Goal: Transaction & Acquisition: Book appointment/travel/reservation

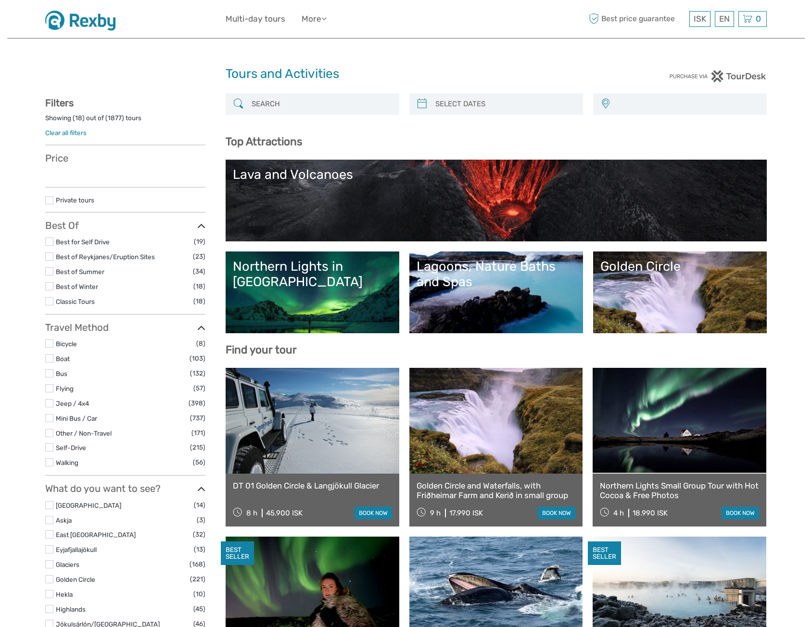
select select
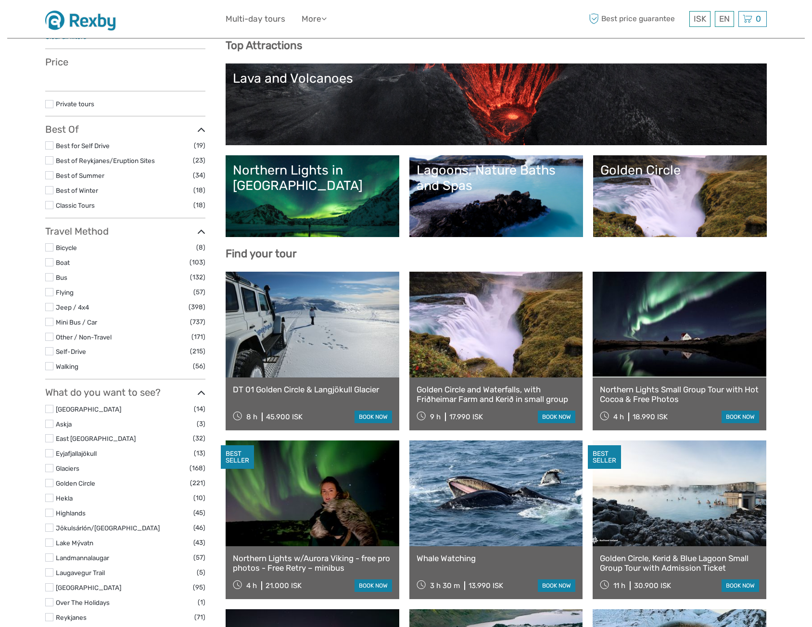
select select
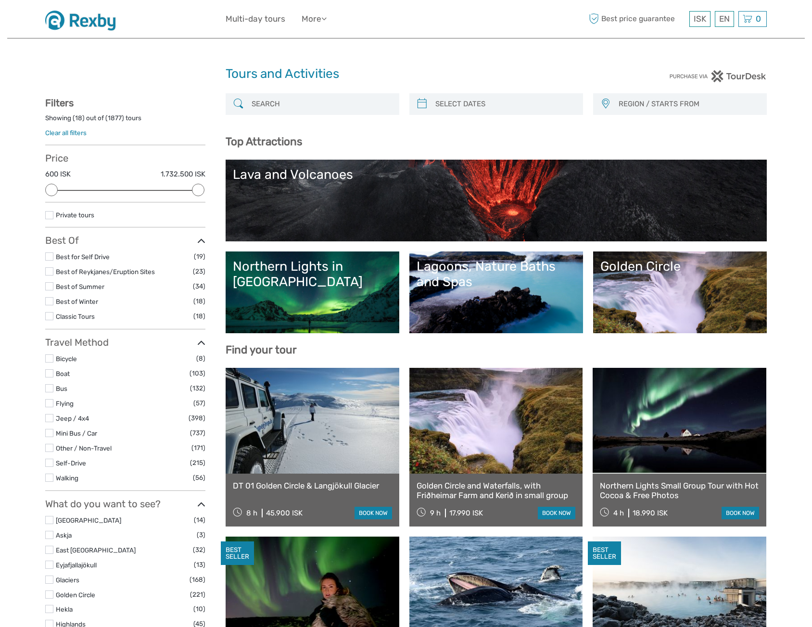
click at [293, 94] on div at bounding box center [313, 104] width 174 height 22
click at [289, 105] on input "search" at bounding box center [321, 104] width 147 height 17
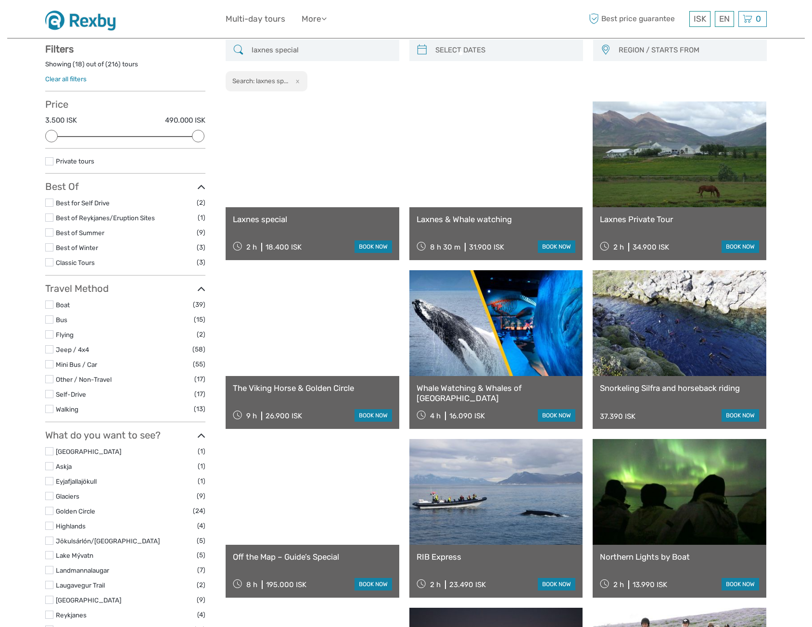
scroll to position [54, 0]
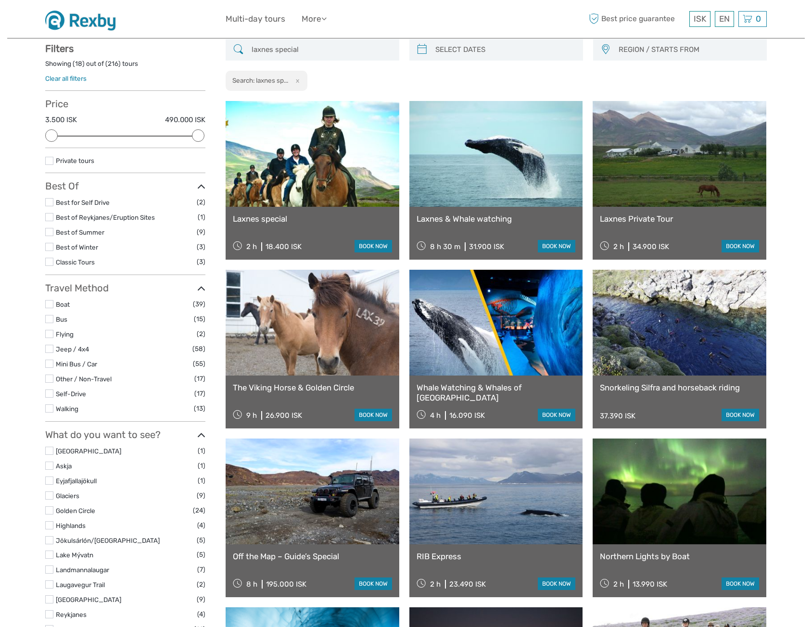
type input "laxnes special"
click at [264, 222] on link "Laxnes special" at bounding box center [312, 219] width 159 height 10
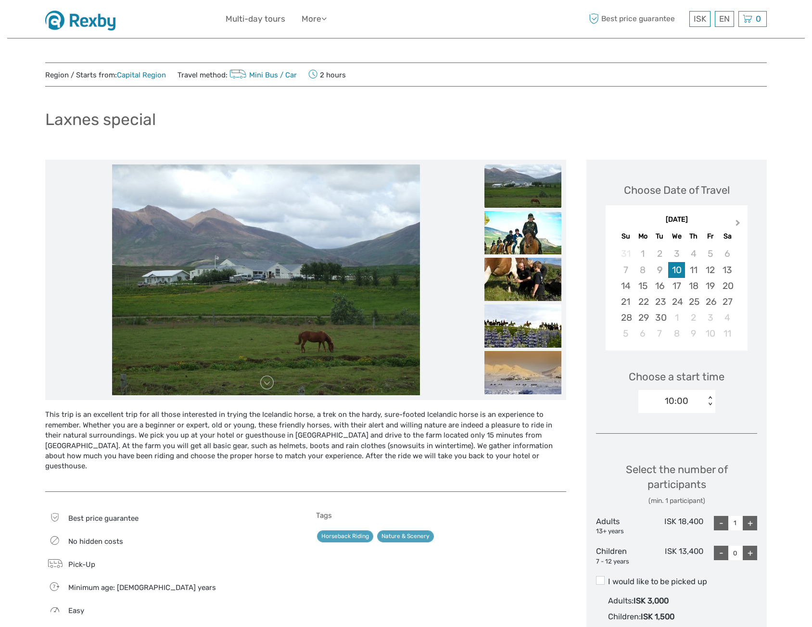
click at [738, 221] on span "Next Month" at bounding box center [738, 225] width 0 height 14
click at [663, 287] on div "14" at bounding box center [659, 286] width 17 height 16
click at [699, 403] on div "10:00" at bounding box center [671, 401] width 67 height 14
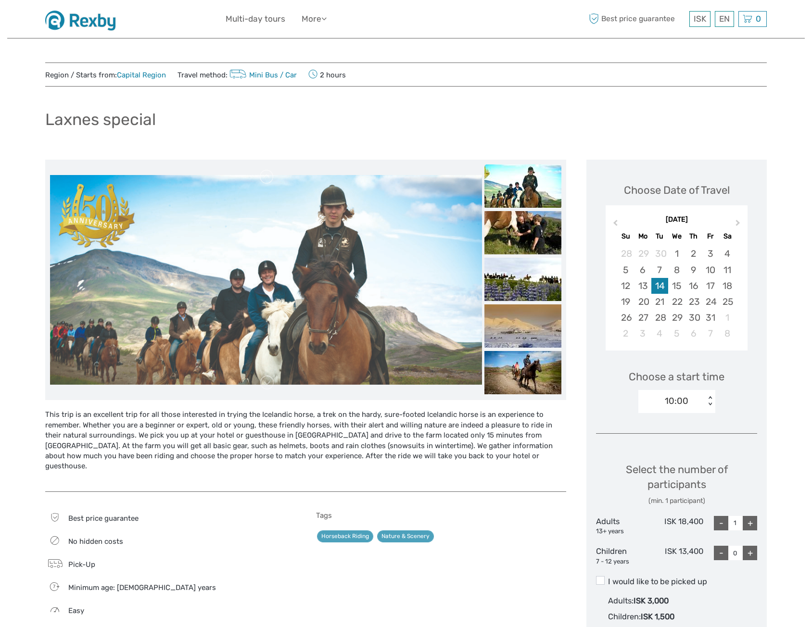
click at [96, 27] on img at bounding box center [83, 19] width 77 height 24
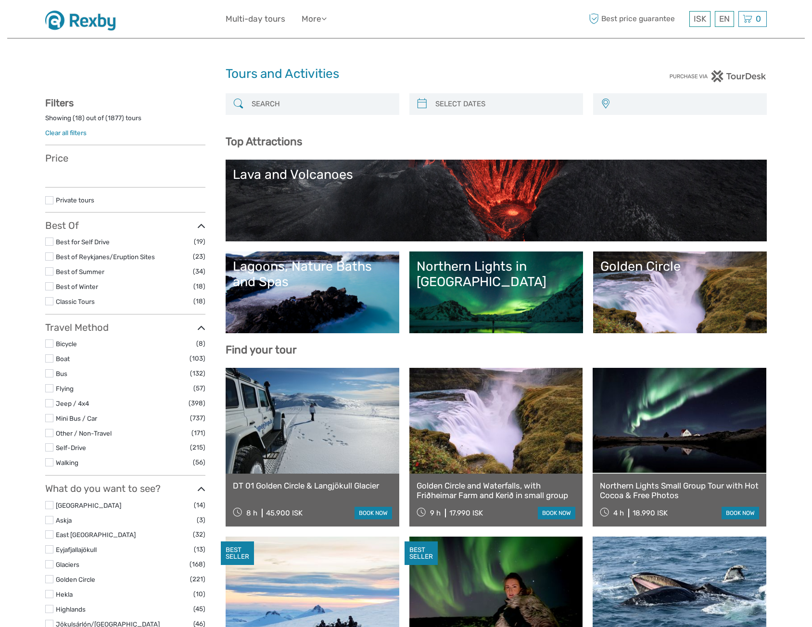
select select
click at [282, 99] on input "search" at bounding box center [321, 104] width 147 height 17
select select
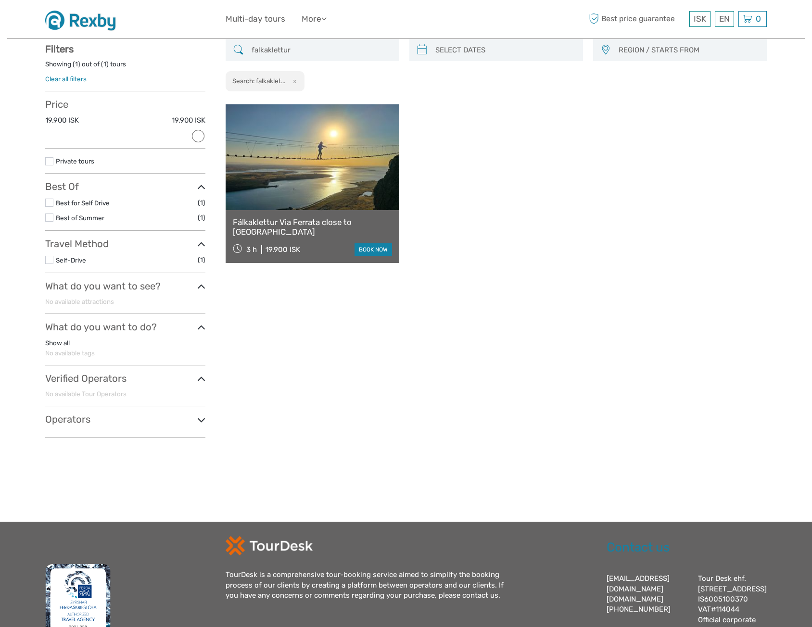
scroll to position [54, 0]
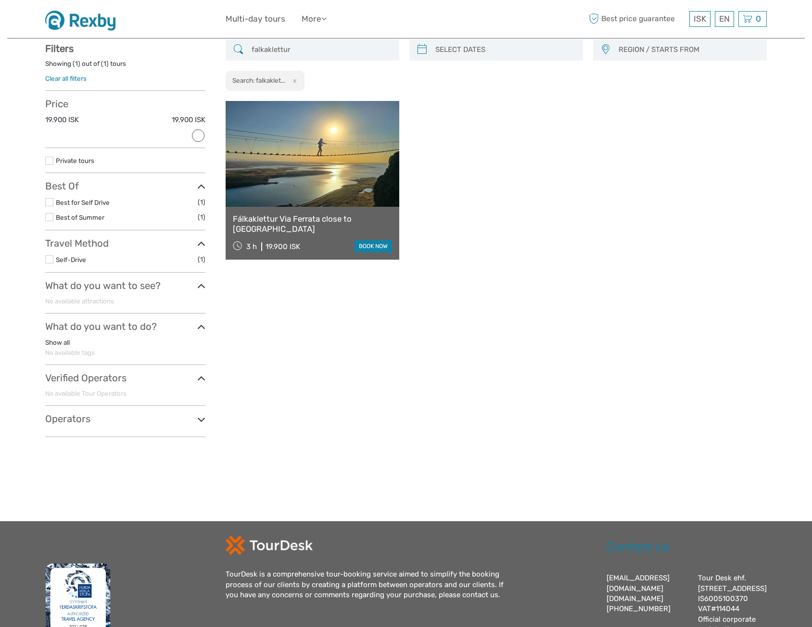
type input "falkaklettur"
click at [293, 216] on link "Fálkaklettur Via Ferrata close to [GEOGRAPHIC_DATA]" at bounding box center [312, 224] width 159 height 20
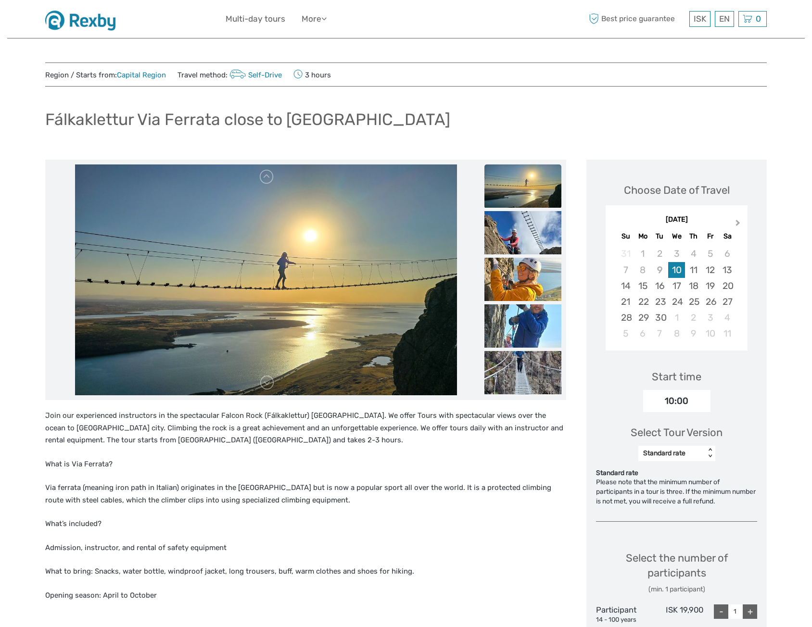
click at [736, 227] on button "Next Month" at bounding box center [738, 224] width 15 height 15
click at [665, 285] on div "14" at bounding box center [659, 286] width 17 height 16
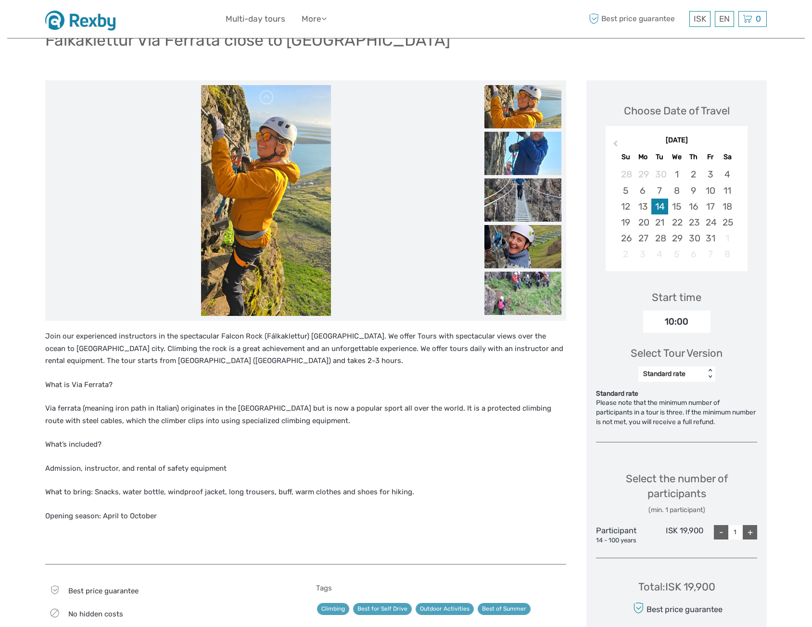
scroll to position [96, 0]
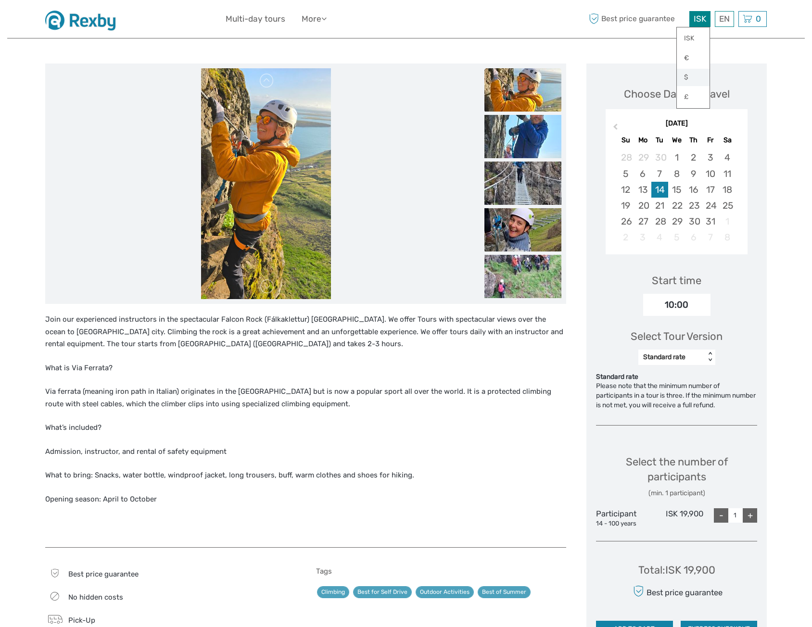
click at [688, 78] on link "$" at bounding box center [693, 77] width 33 height 17
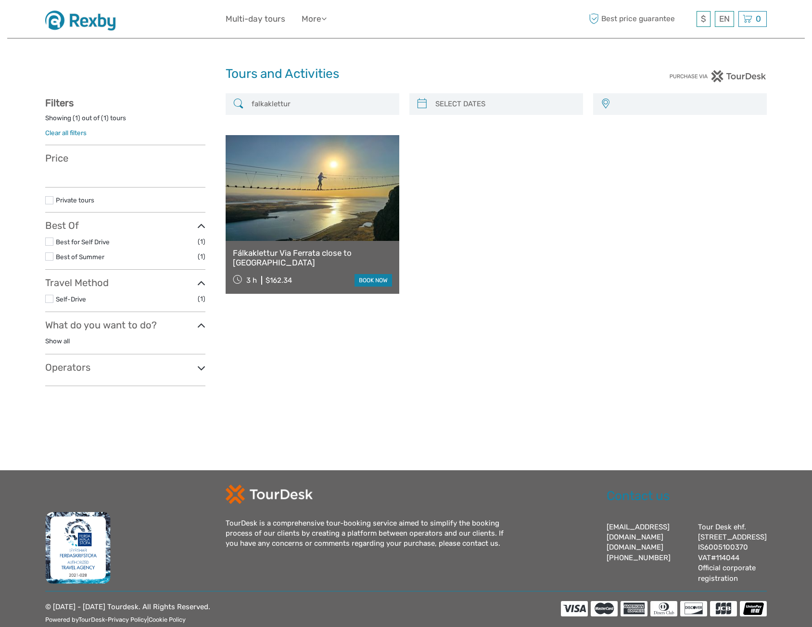
select select
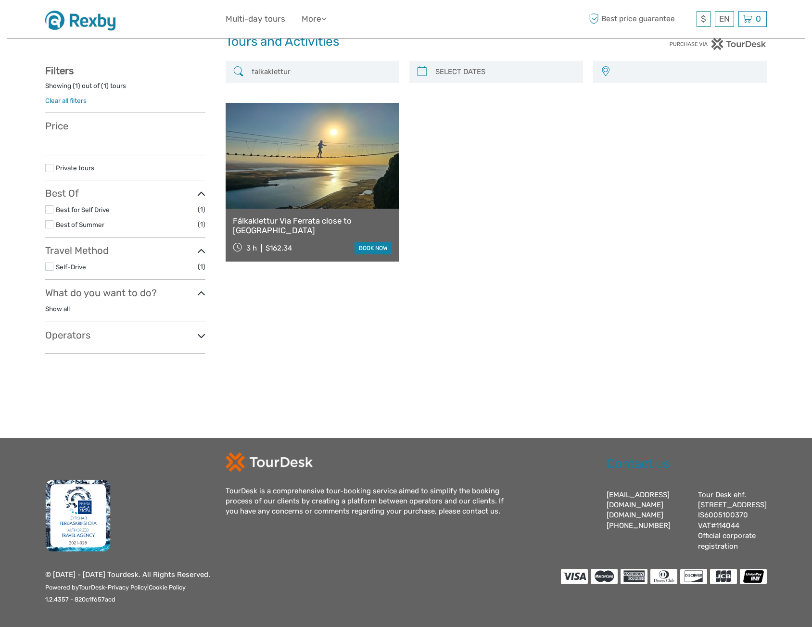
select select
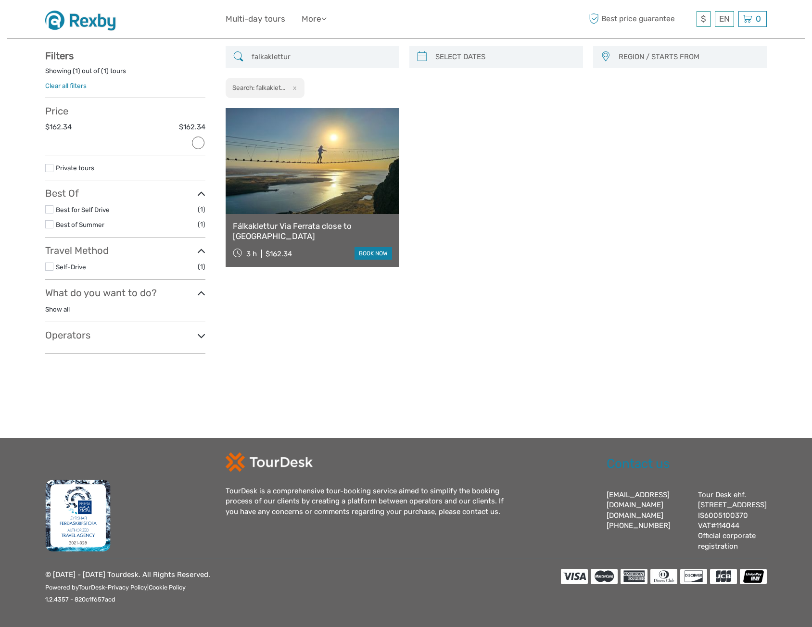
scroll to position [0, 0]
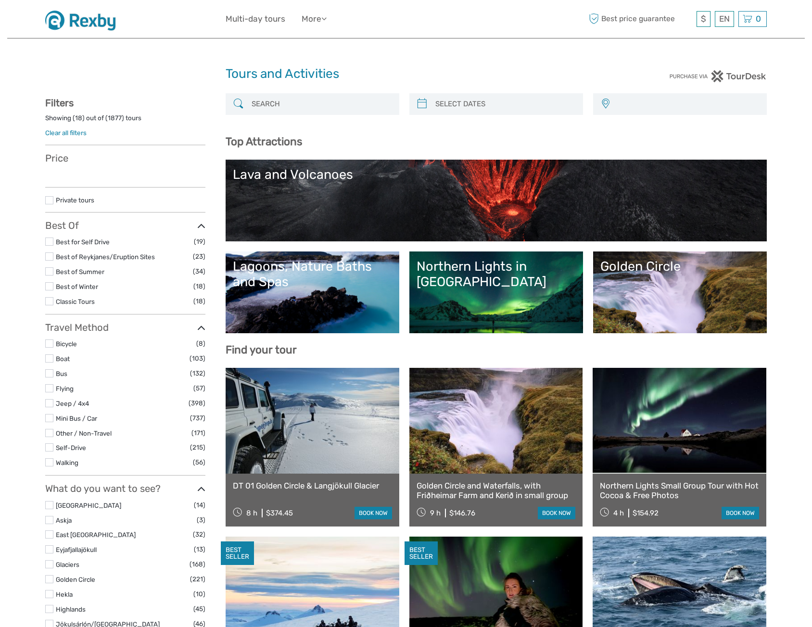
select select
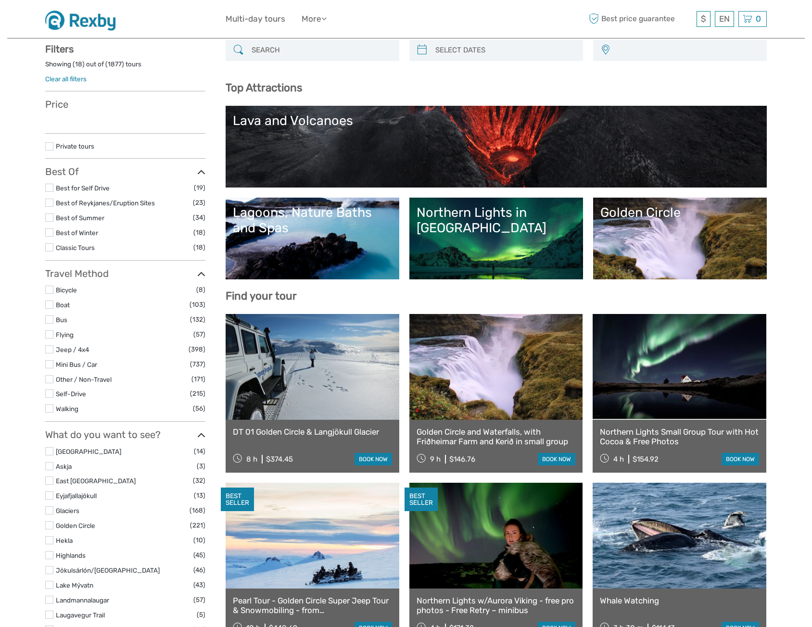
select select
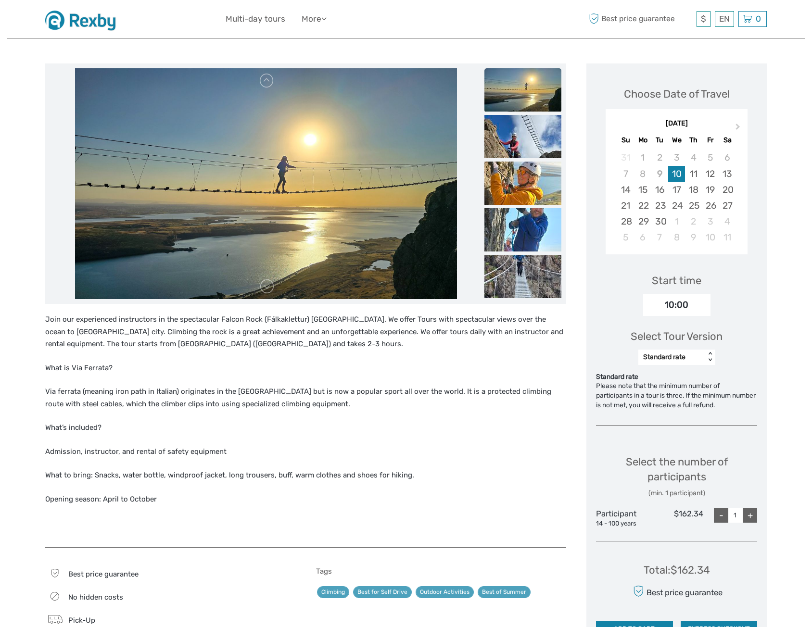
click at [94, 25] on img at bounding box center [83, 19] width 77 height 24
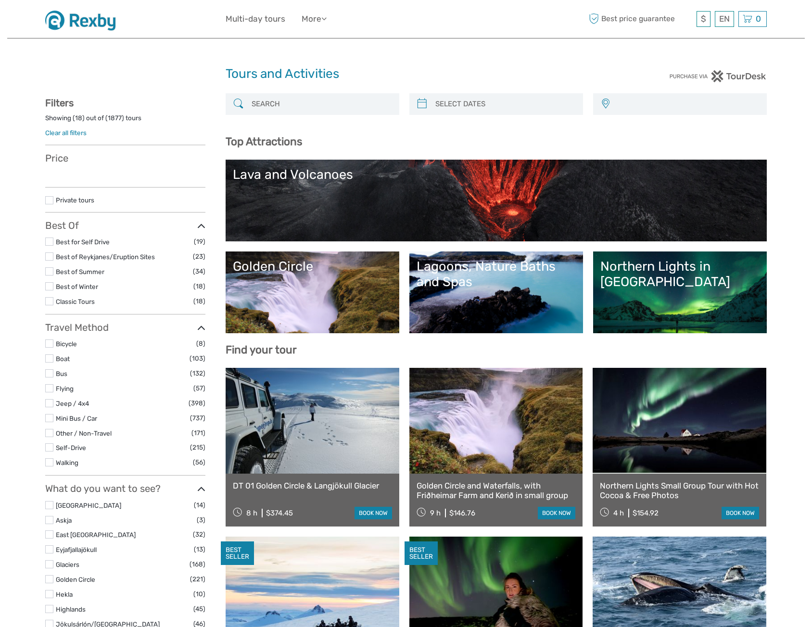
select select
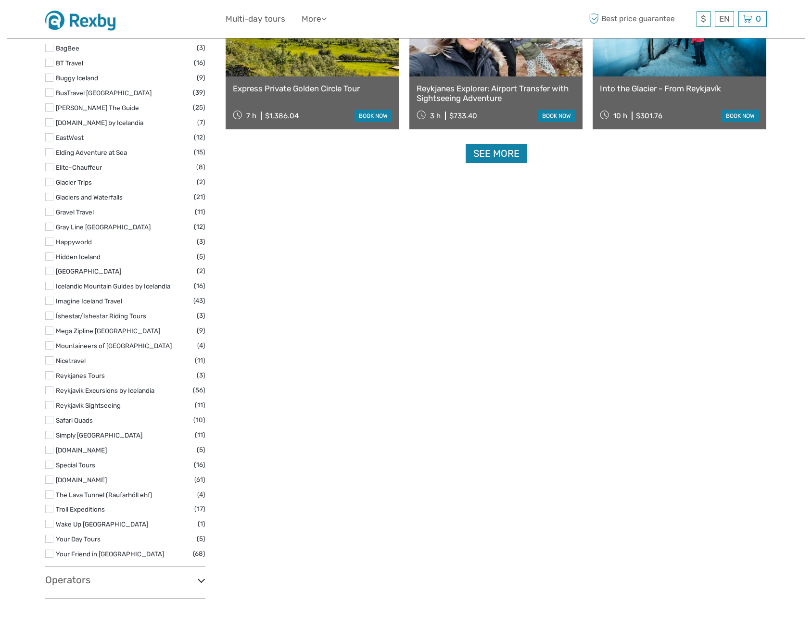
scroll to position [1395, 0]
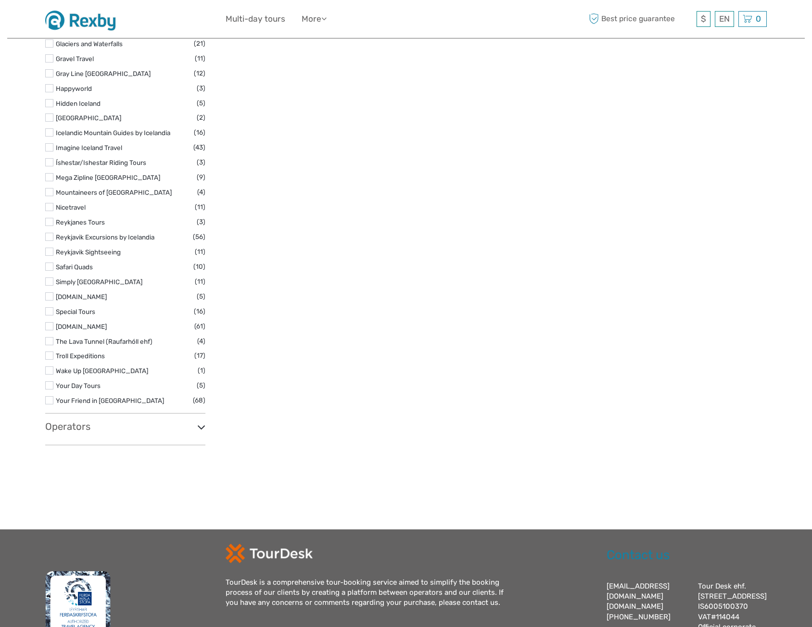
click at [51, 269] on label at bounding box center [49, 267] width 8 height 8
click at [0, 0] on input "checkbox" at bounding box center [0, 0] width 0 height 0
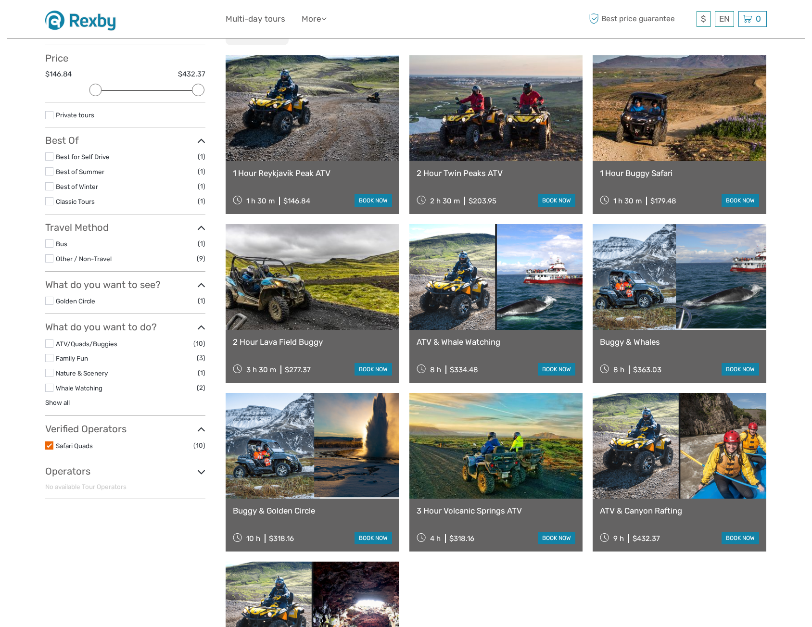
scroll to position [54, 0]
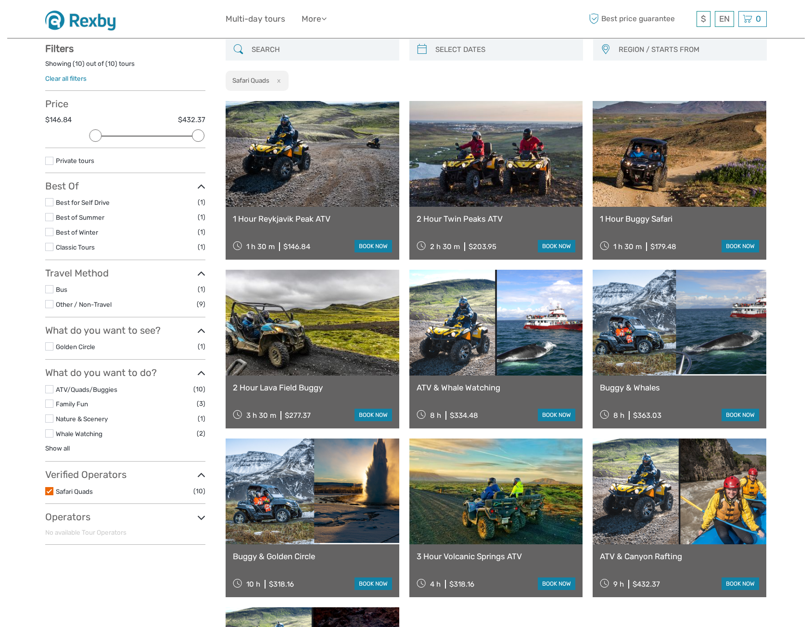
click at [316, 216] on link "1 Hour Reykjavik Peak ATV" at bounding box center [312, 219] width 159 height 10
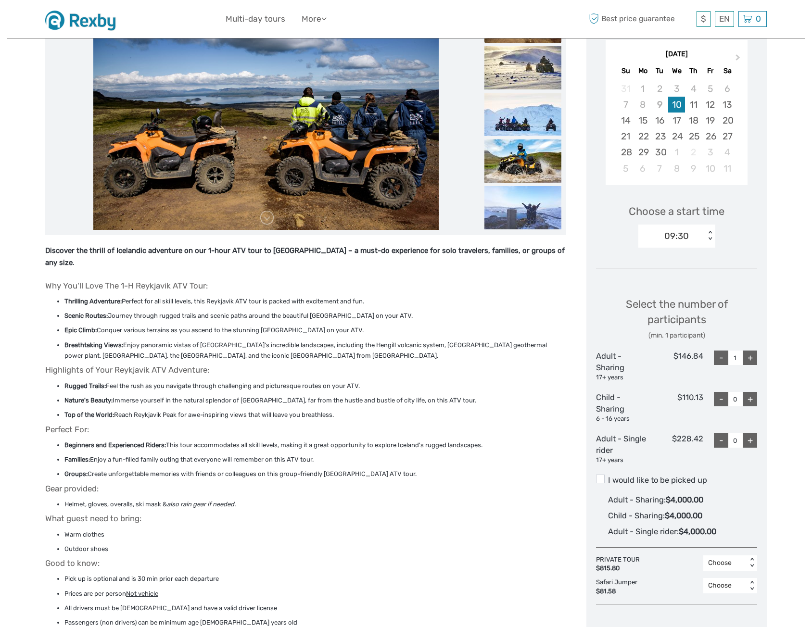
scroll to position [144, 0]
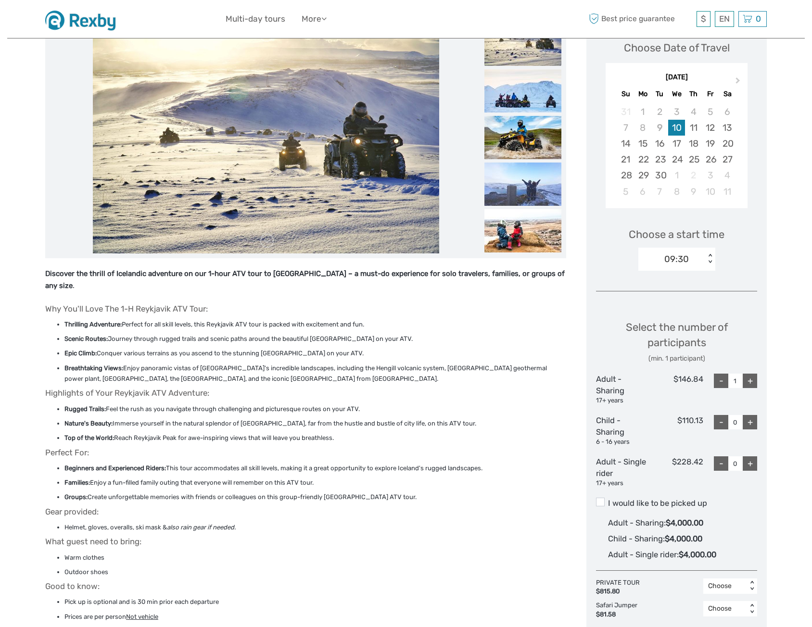
click at [83, 25] on img at bounding box center [83, 19] width 77 height 24
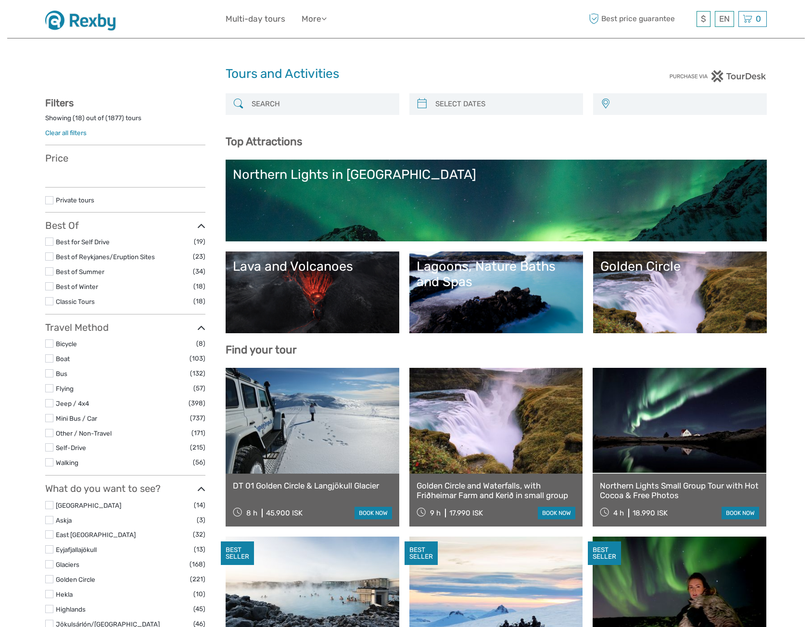
select select
click at [344, 103] on input "search" at bounding box center [321, 104] width 147 height 17
select select
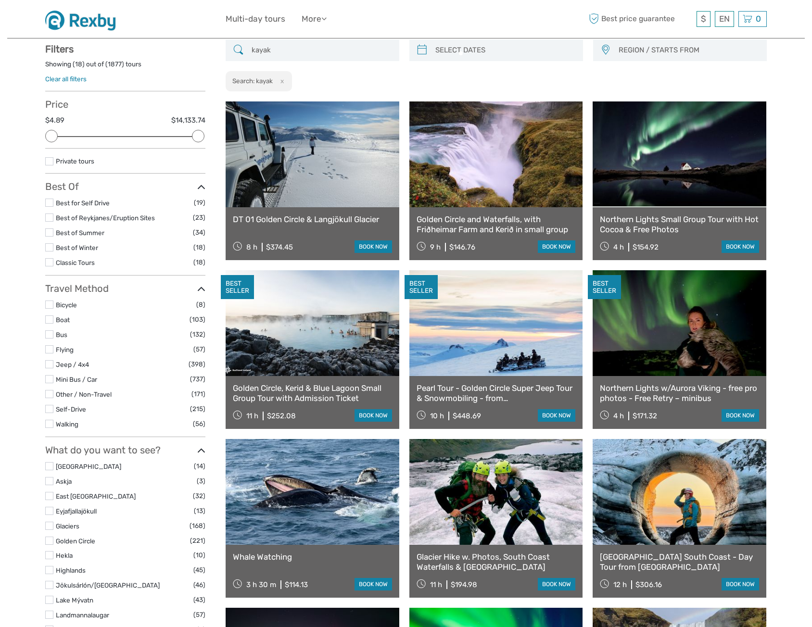
scroll to position [54, 0]
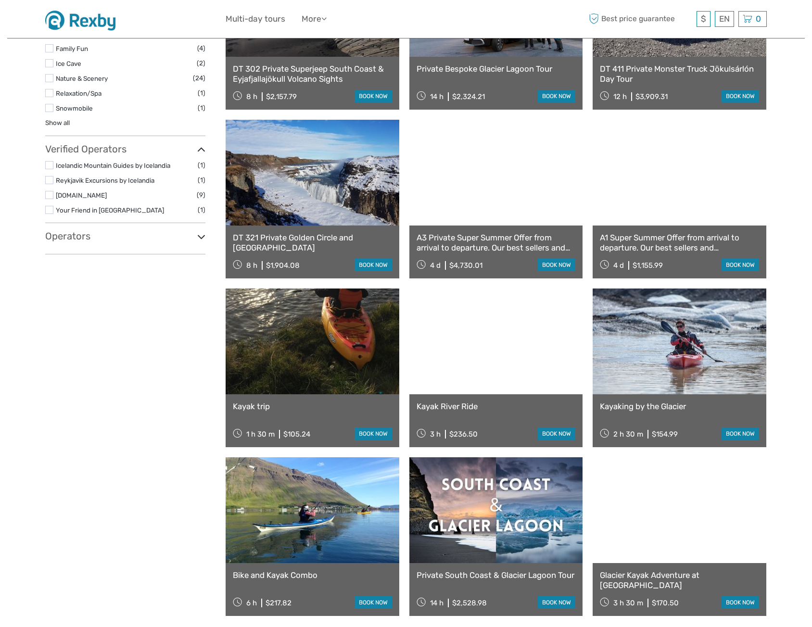
scroll to position [584, 0]
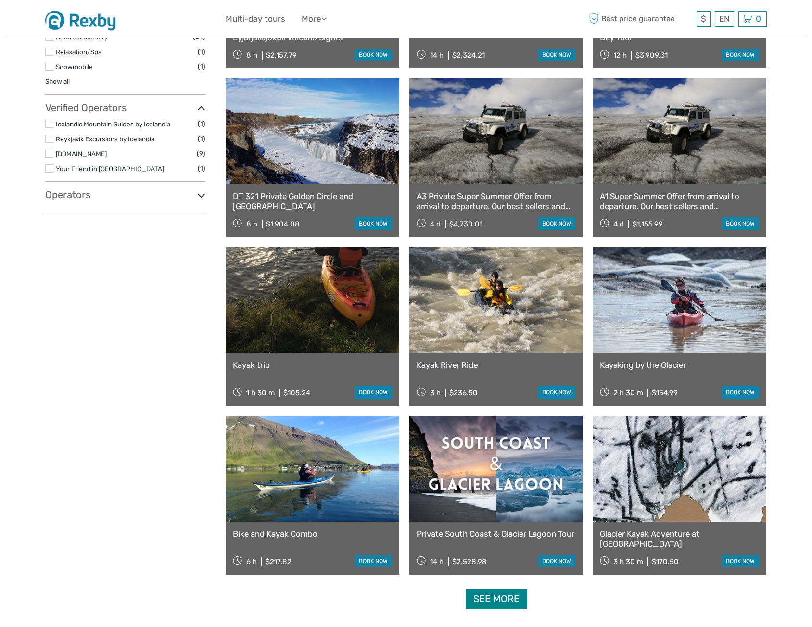
type input "kayak"
click at [487, 598] on link "See more" at bounding box center [497, 599] width 62 height 20
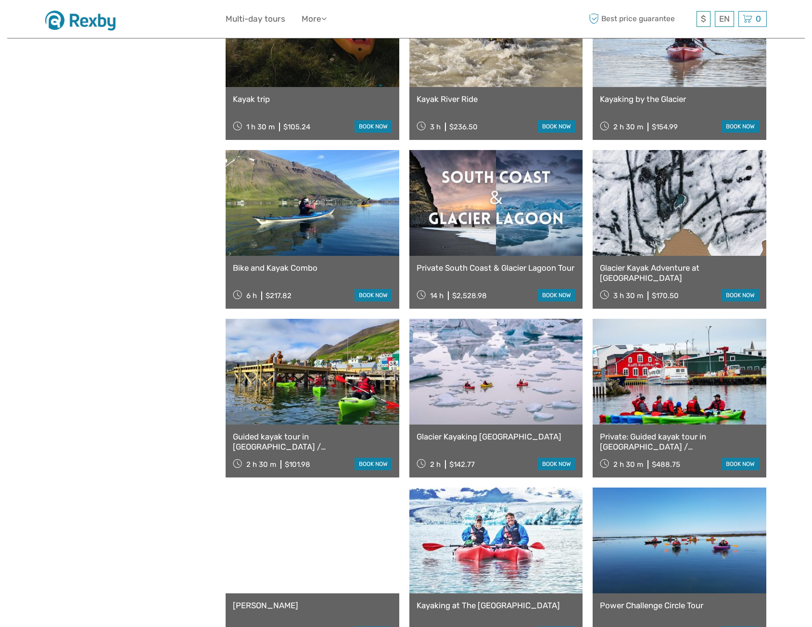
scroll to position [872, 0]
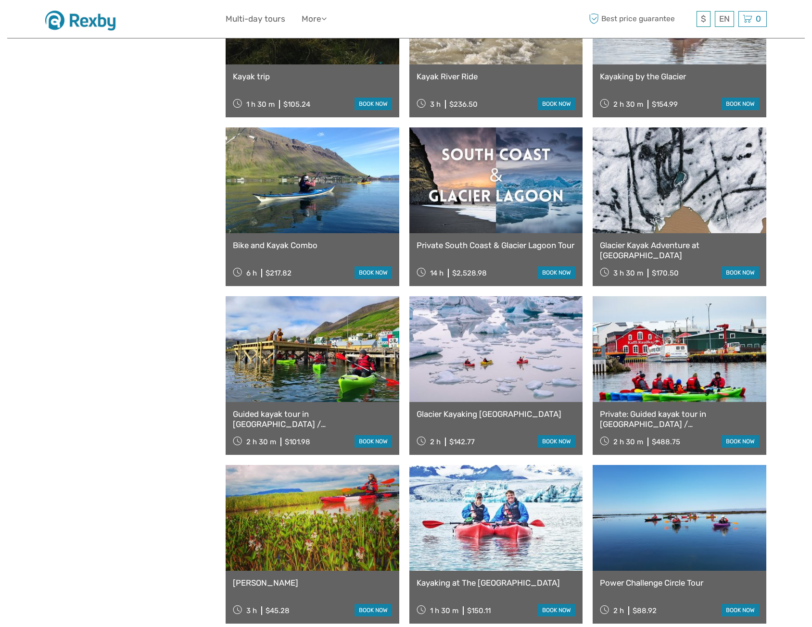
click at [490, 583] on link "Kayaking at The [GEOGRAPHIC_DATA]" at bounding box center [496, 583] width 159 height 10
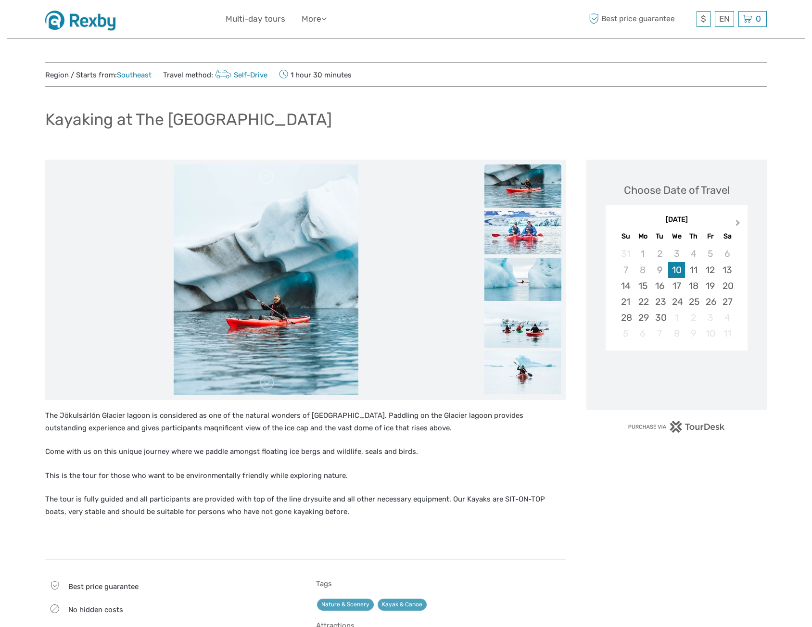
click at [740, 220] on button "Next Month" at bounding box center [738, 224] width 15 height 15
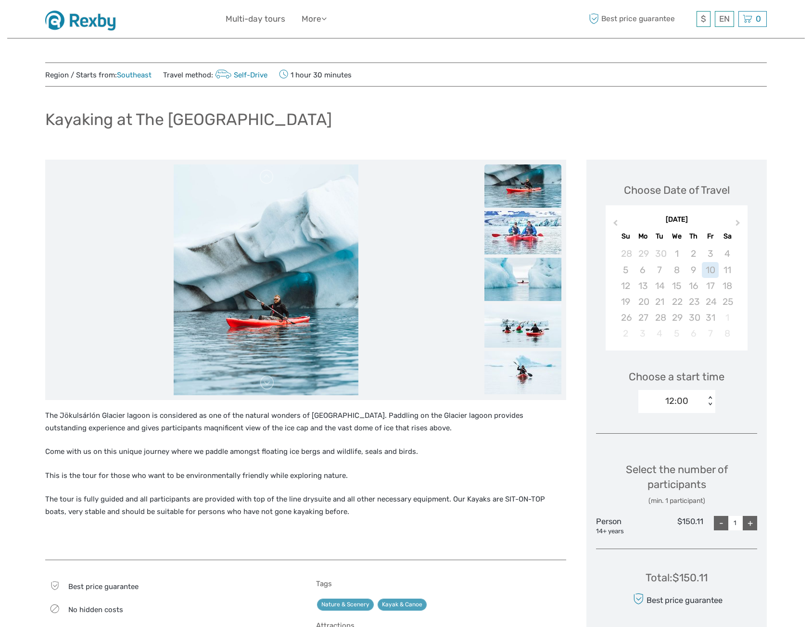
click at [280, 301] on img at bounding box center [266, 280] width 185 height 231
